Goal: Transaction & Acquisition: Obtain resource

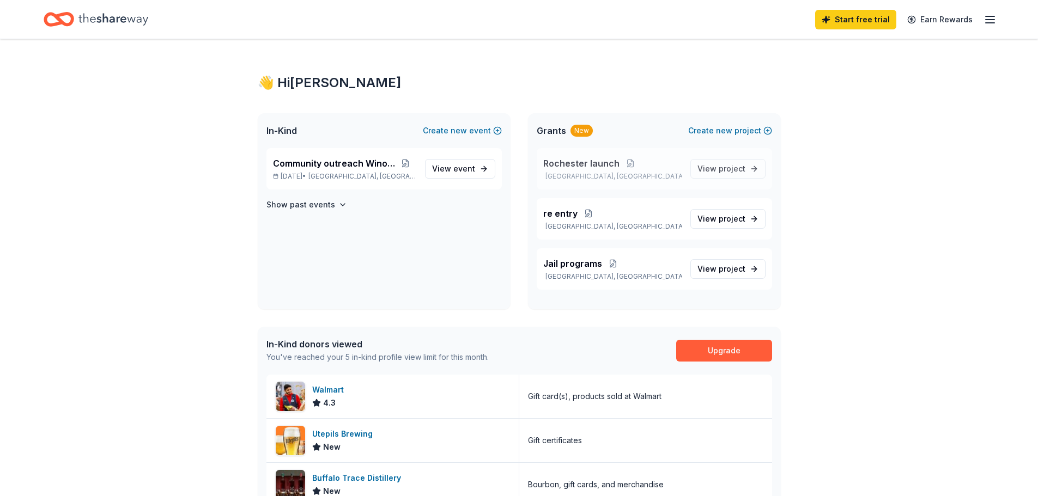
click at [578, 164] on span "Rochester launch" at bounding box center [581, 163] width 76 height 13
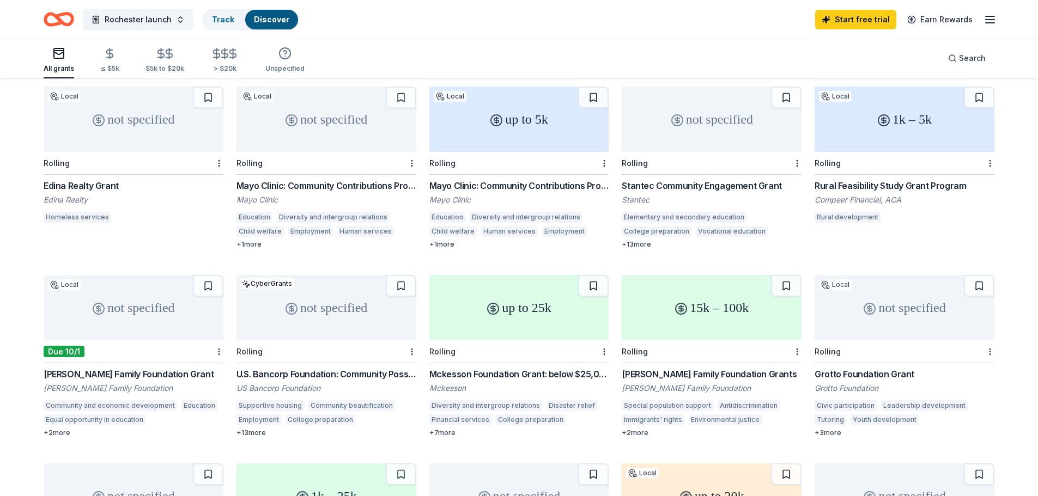
scroll to position [109, 0]
click at [661, 367] on div "[PERSON_NAME] Family Foundation Grants" at bounding box center [712, 373] width 180 height 13
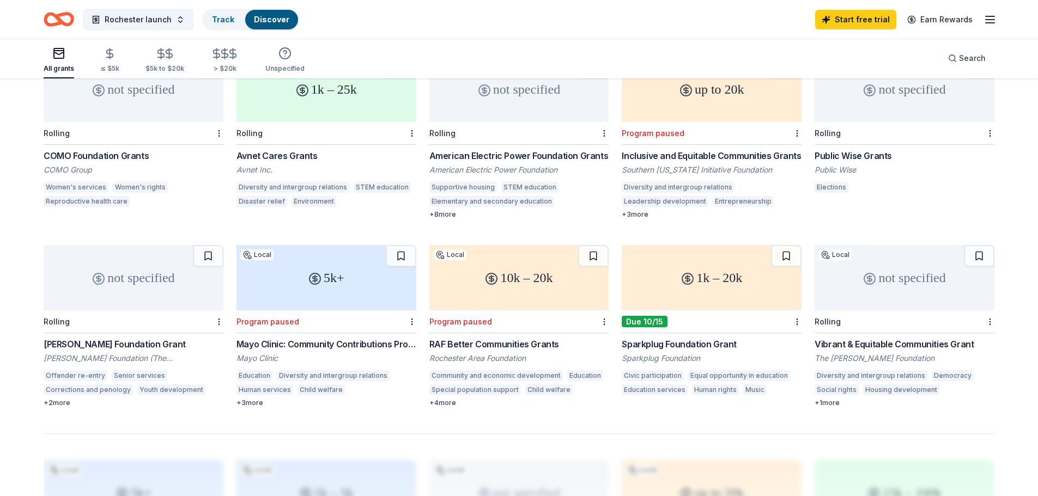
scroll to position [599, 0]
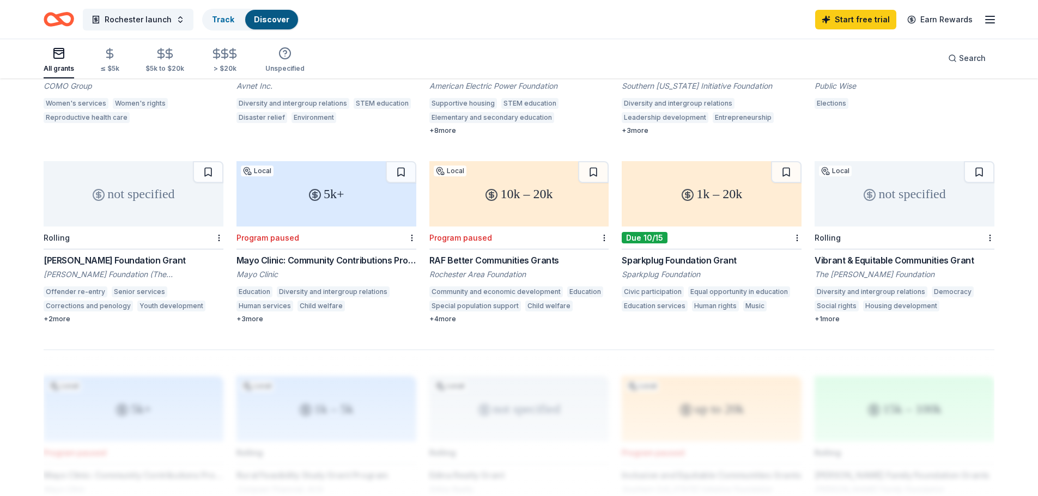
click at [80, 254] on div "Tony Robbins Foundation Grant" at bounding box center [134, 260] width 180 height 13
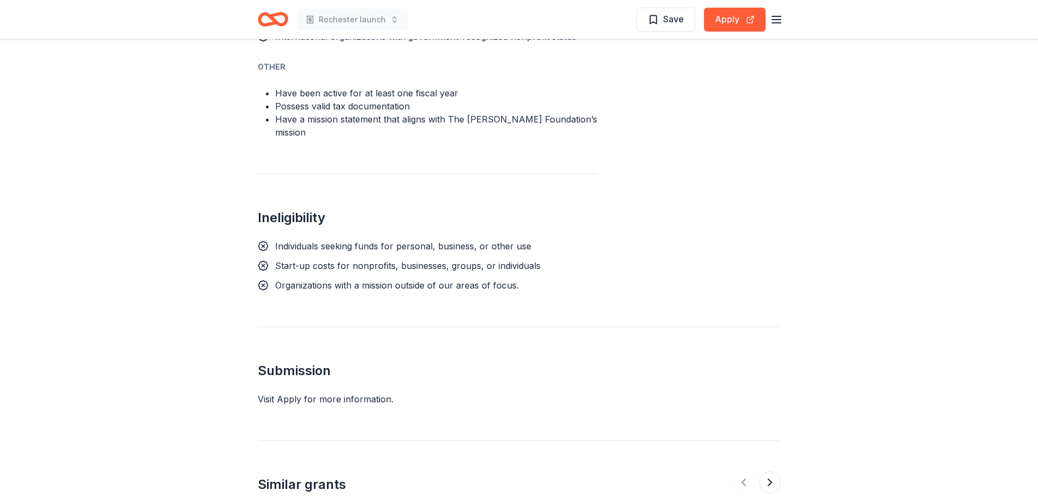
scroll to position [817, 0]
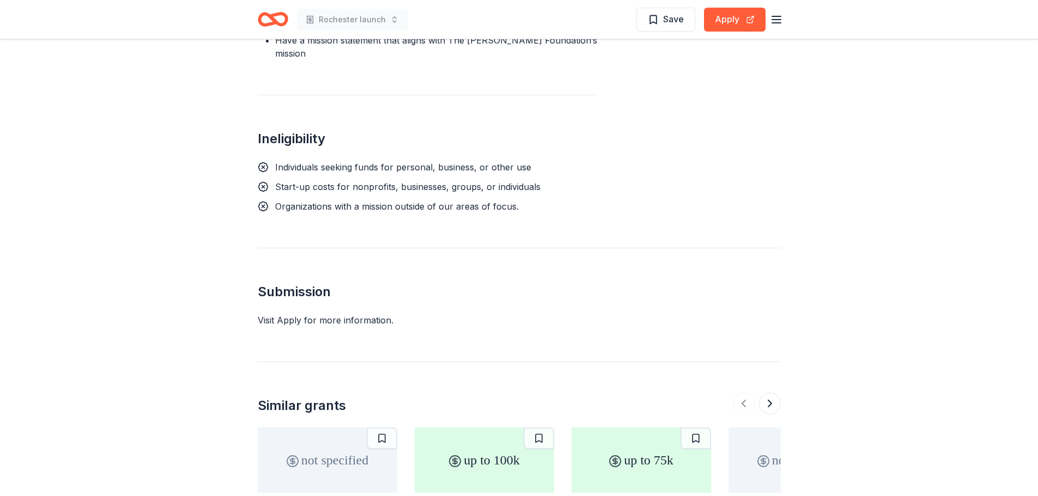
drag, startPoint x: 244, startPoint y: 295, endPoint x: 236, endPoint y: 308, distance: 15.4
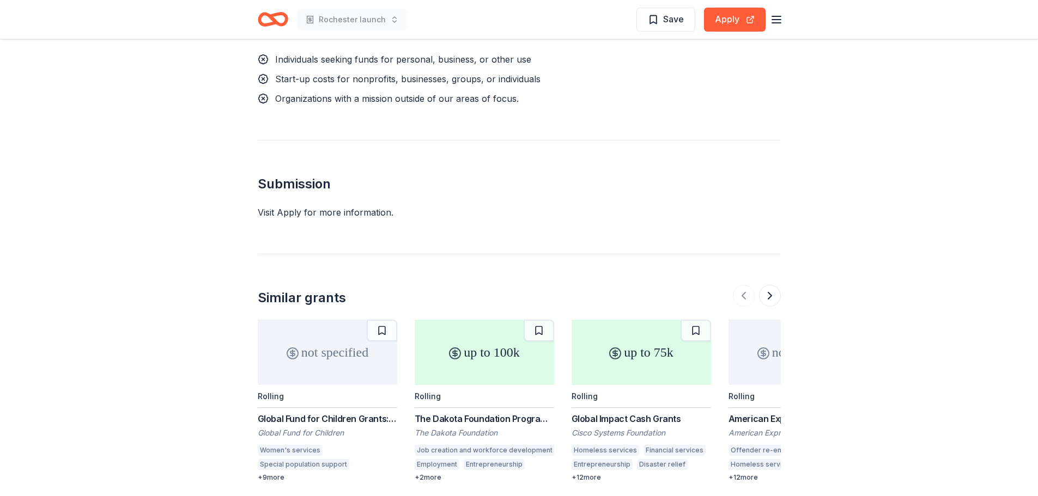
scroll to position [926, 0]
click at [731, 23] on button "Apply" at bounding box center [735, 20] width 62 height 24
